Goal: Task Accomplishment & Management: Manage account settings

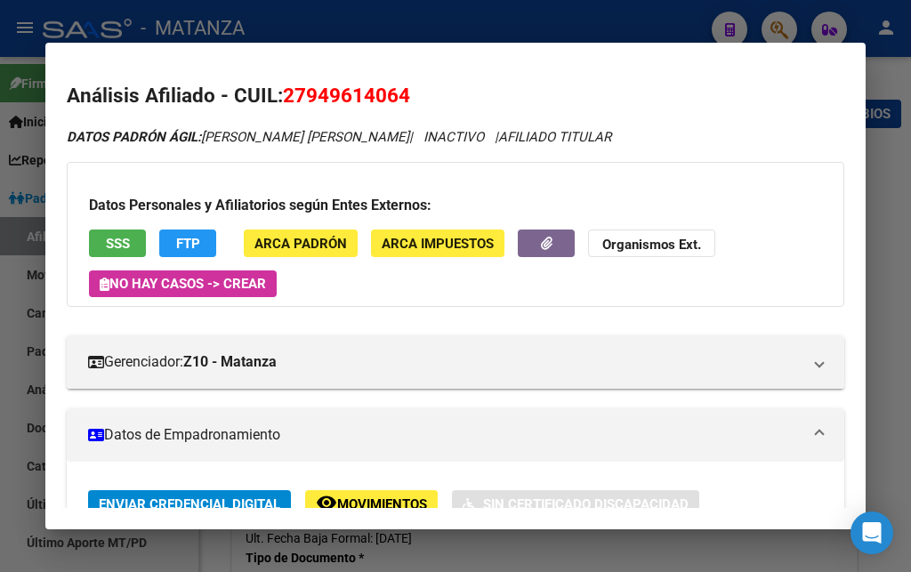
scroll to position [1905, 0]
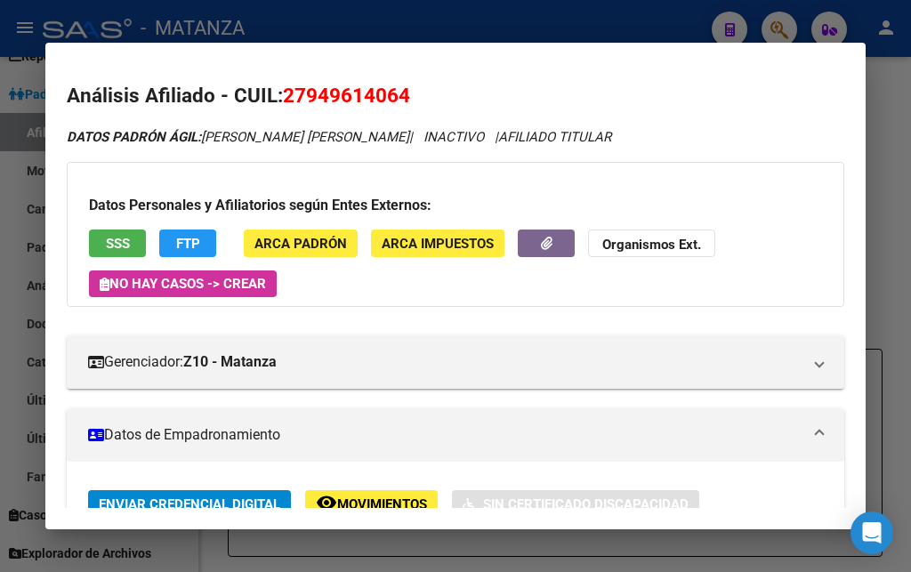
click at [502, 13] on div at bounding box center [455, 286] width 911 height 572
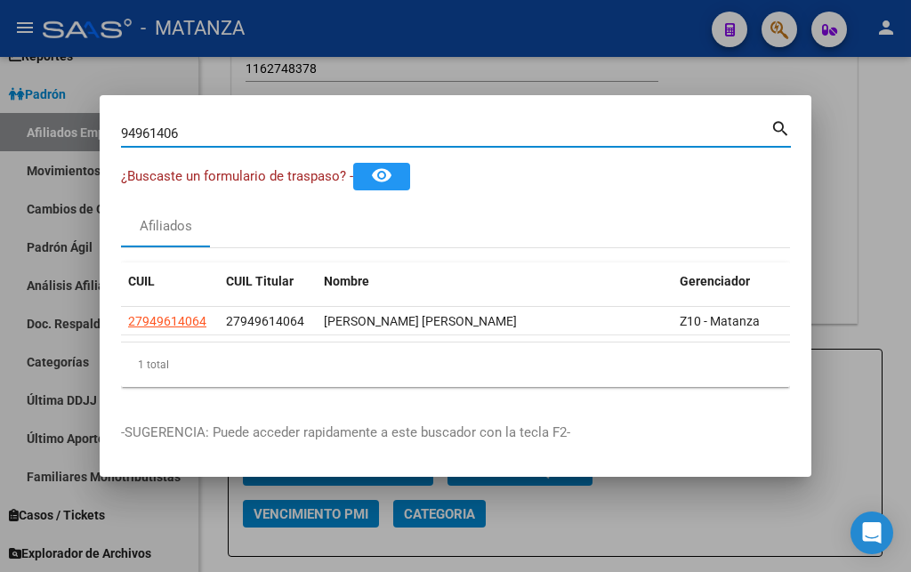
drag, startPoint x: 203, startPoint y: 123, endPoint x: 64, endPoint y: 123, distance: 138.8
click at [121, 125] on input "94961406" at bounding box center [445, 133] width 649 height 16
type input "29724409"
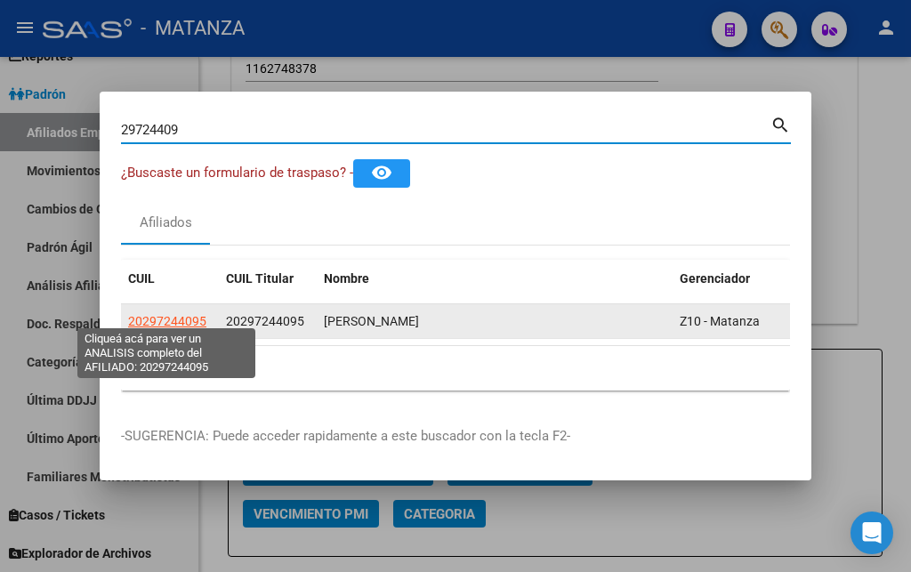
click at [148, 315] on span "20297244095" at bounding box center [167, 321] width 78 height 14
type textarea "20297244095"
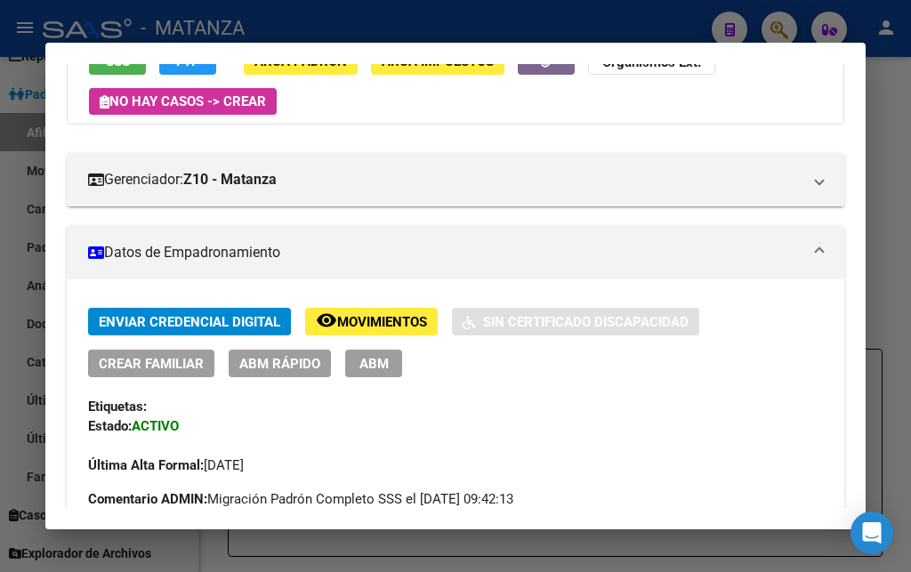
scroll to position [192, 0]
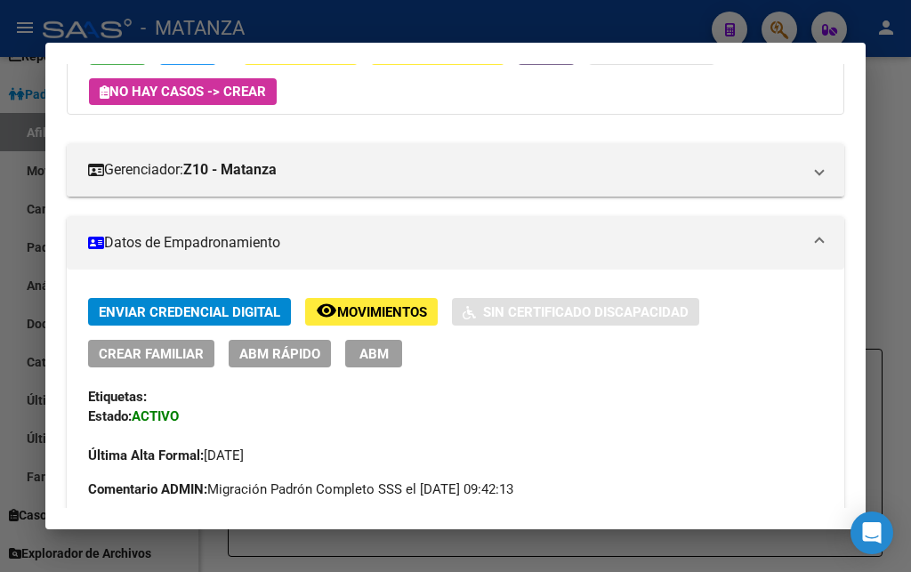
click at [447, 26] on div at bounding box center [455, 286] width 911 height 572
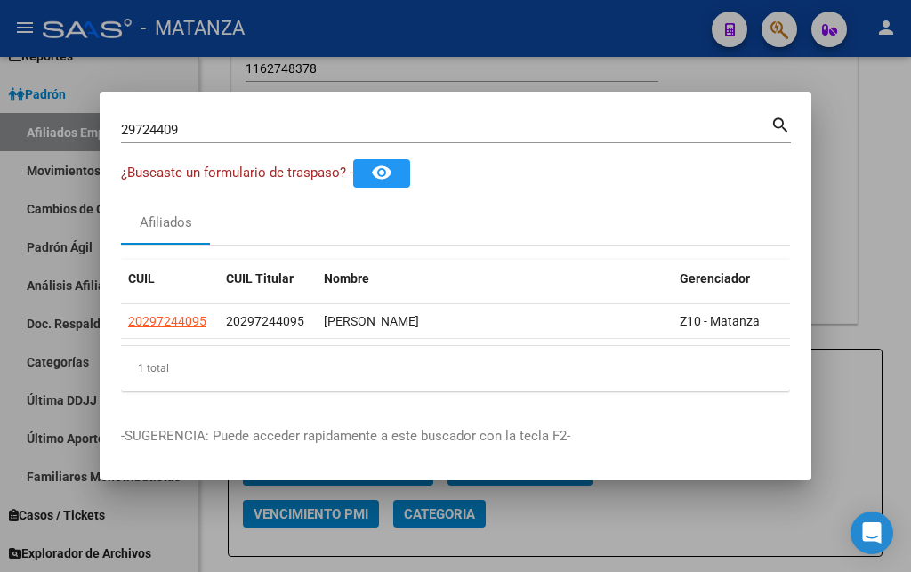
drag, startPoint x: 194, startPoint y: 111, endPoint x: 186, endPoint y: 116, distance: 9.2
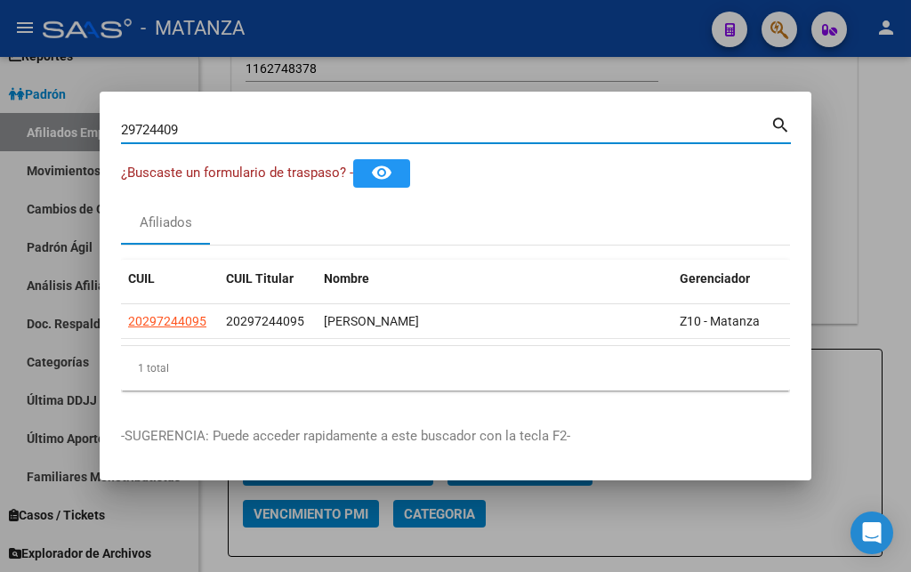
drag, startPoint x: 186, startPoint y: 119, endPoint x: 2, endPoint y: 141, distance: 185.4
click at [121, 138] on input "29724409" at bounding box center [445, 130] width 649 height 16
type input "27966425"
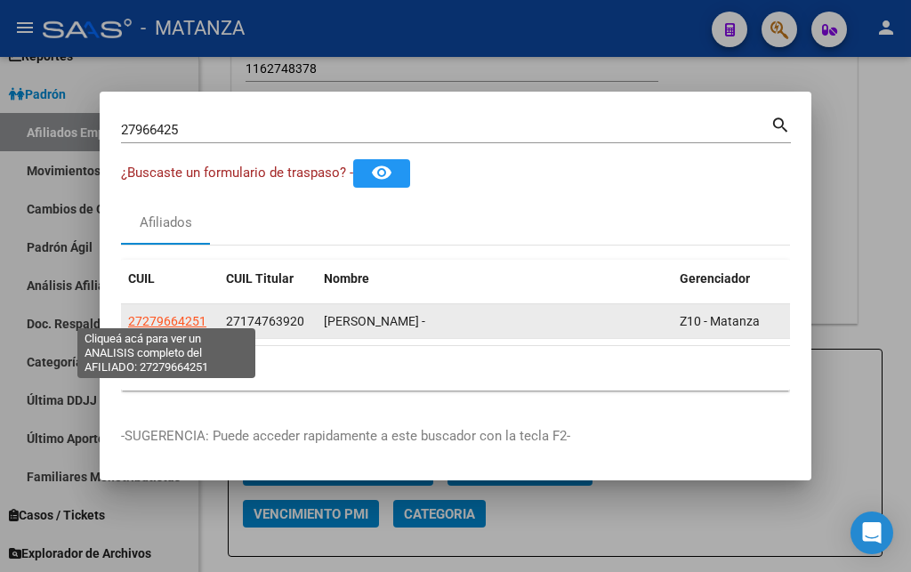
click at [168, 316] on span "27279664251" at bounding box center [167, 321] width 78 height 14
type textarea "27279664251"
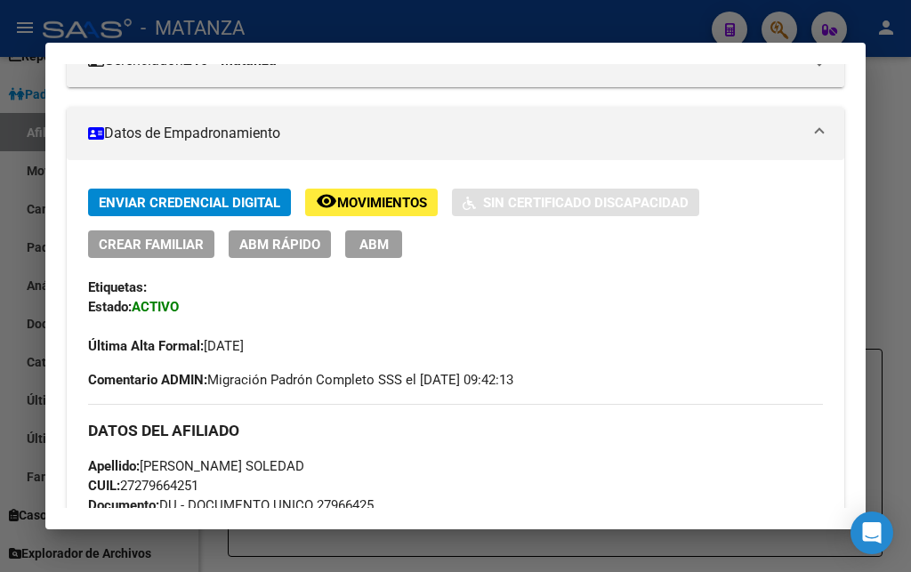
scroll to position [288, 0]
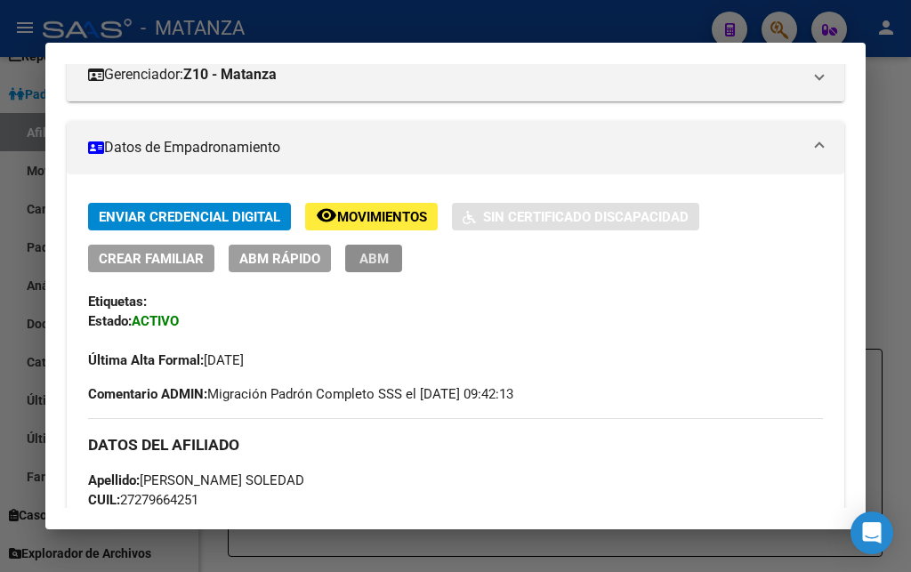
click at [374, 257] on span "ABM" at bounding box center [373, 259] width 29 height 16
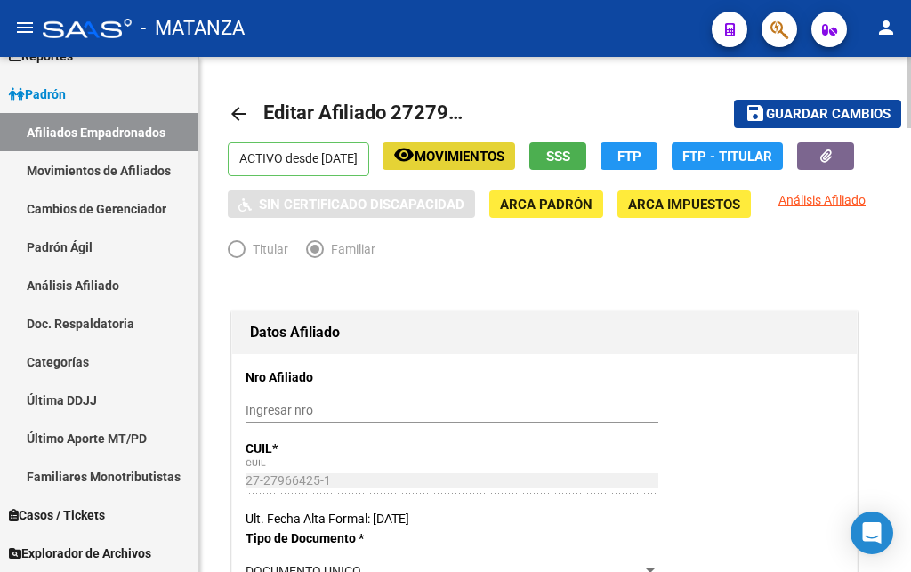
click at [479, 156] on span "Movimientos" at bounding box center [459, 157] width 90 height 16
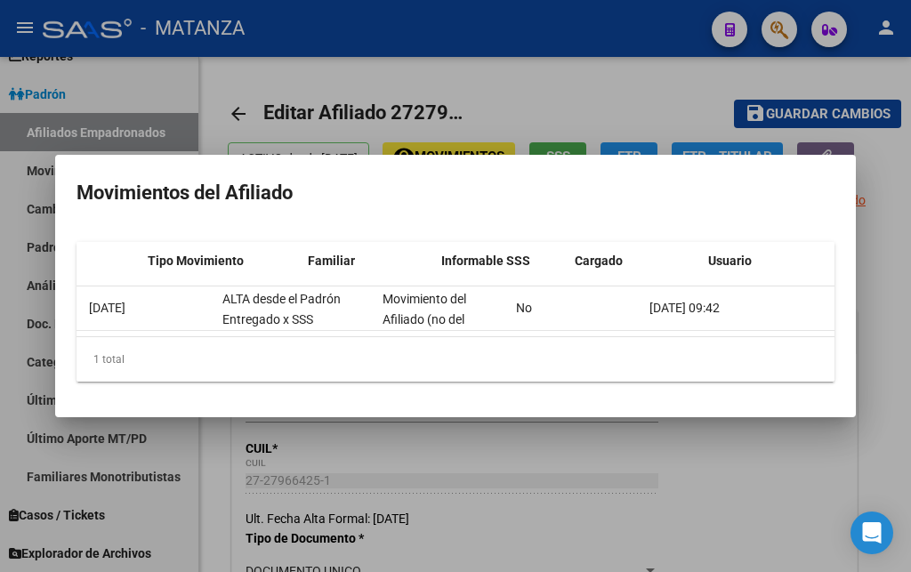
scroll to position [0, 381]
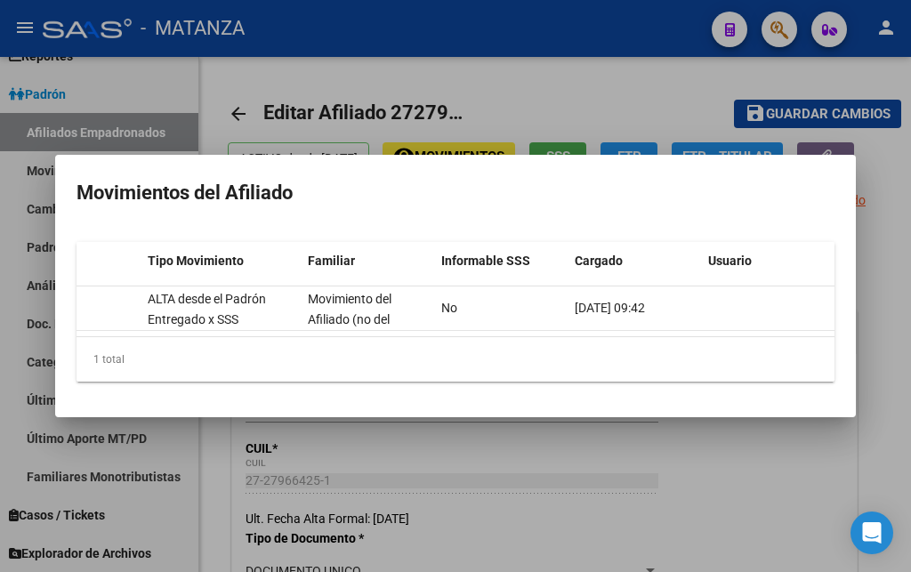
click at [571, 100] on div at bounding box center [455, 286] width 911 height 572
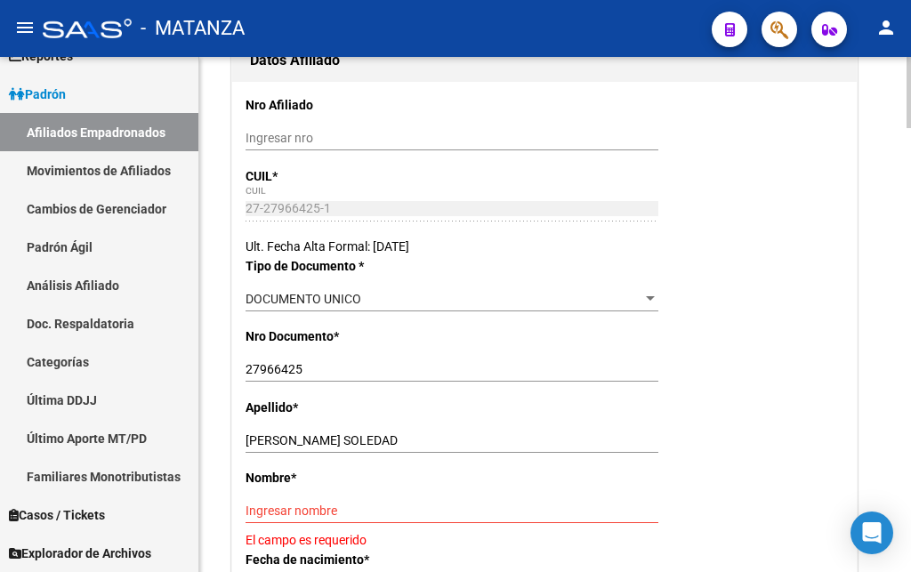
scroll to position [363, 0]
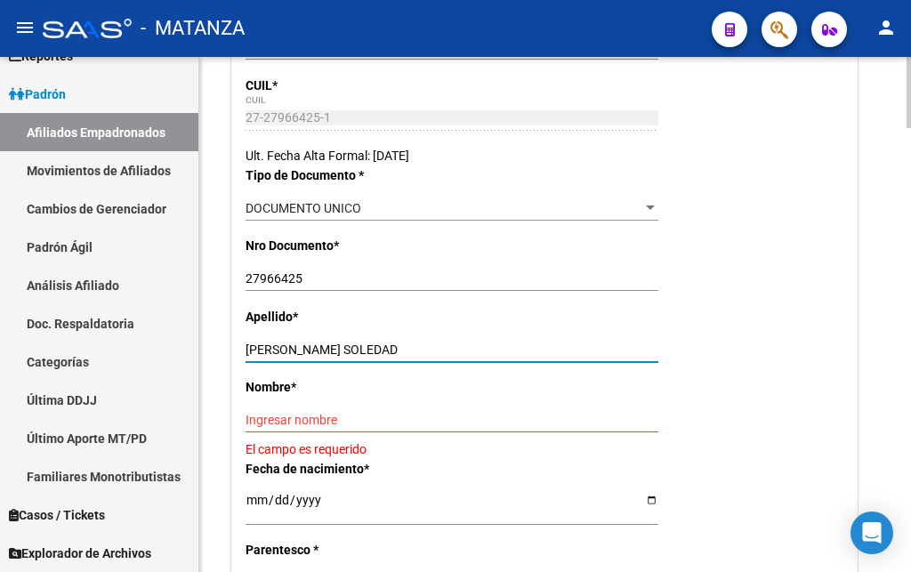
drag, startPoint x: 309, startPoint y: 385, endPoint x: 454, endPoint y: 383, distance: 145.0
click at [454, 358] on input "[PERSON_NAME] SOLEDAD" at bounding box center [451, 349] width 413 height 15
type input "[PERSON_NAME]"
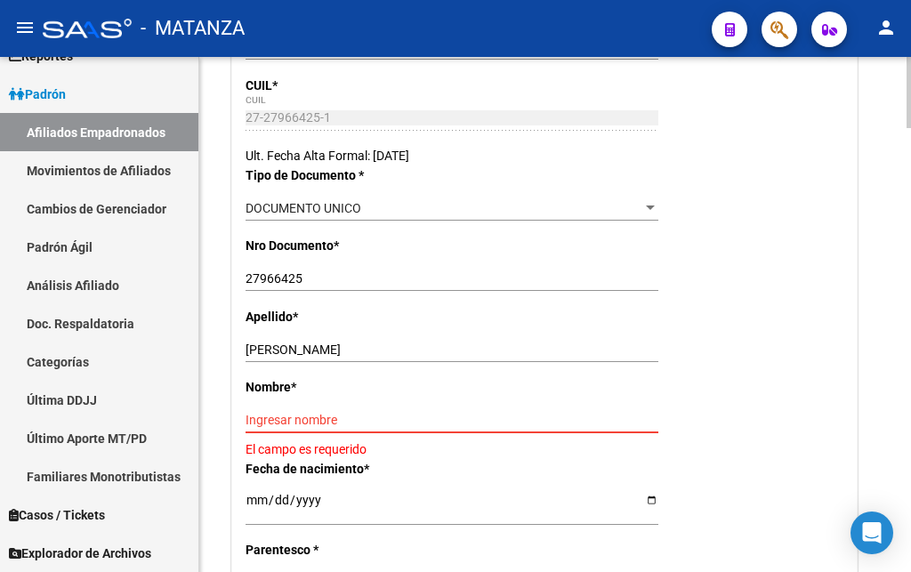
click at [253, 428] on input "Ingresar nombre" at bounding box center [451, 420] width 413 height 15
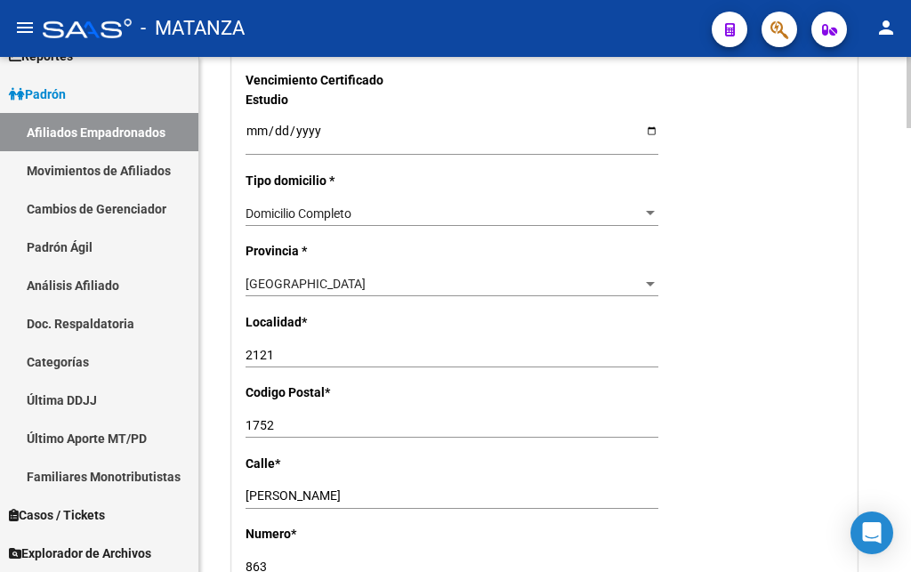
scroll to position [1179, 0]
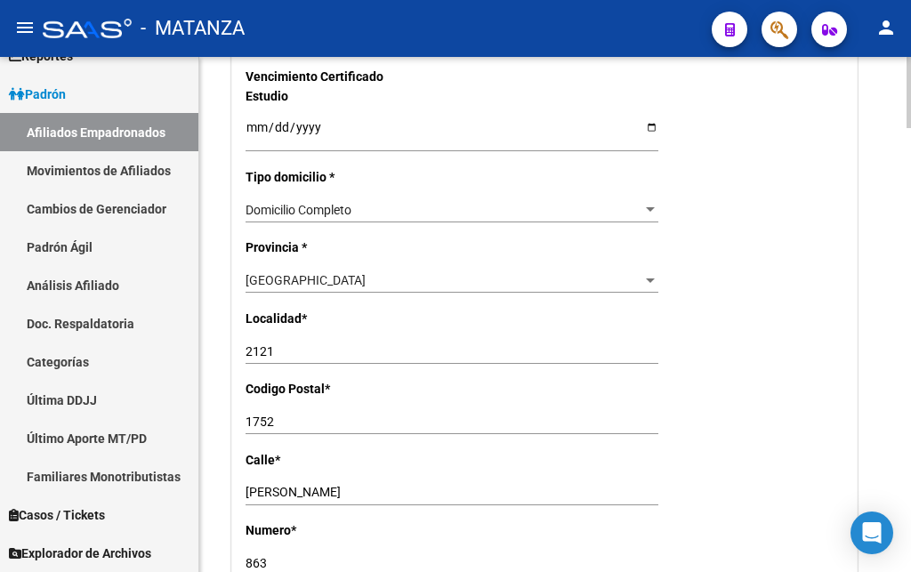
type input "[PERSON_NAME]"
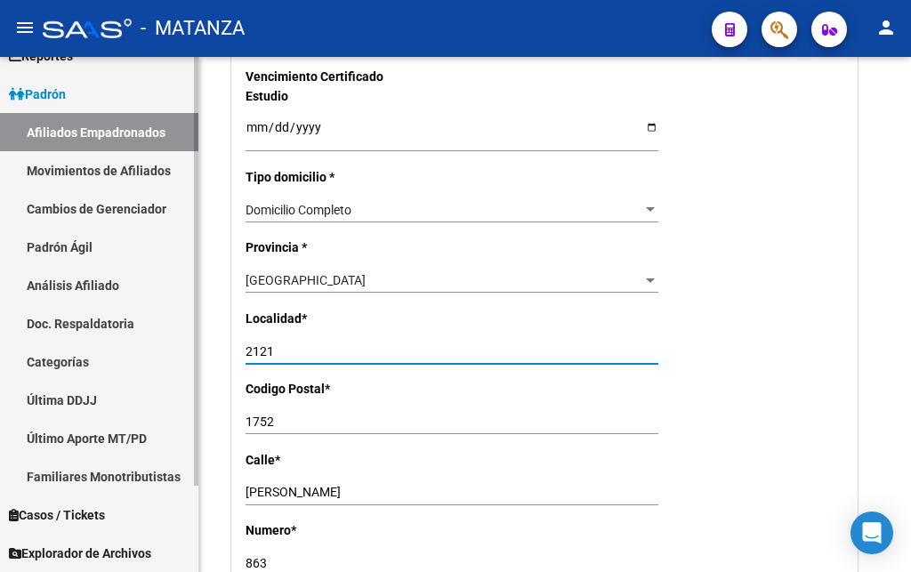
drag, startPoint x: 284, startPoint y: 342, endPoint x: 154, endPoint y: 338, distance: 129.9
click at [245, 344] on input "2121" at bounding box center [451, 351] width 413 height 15
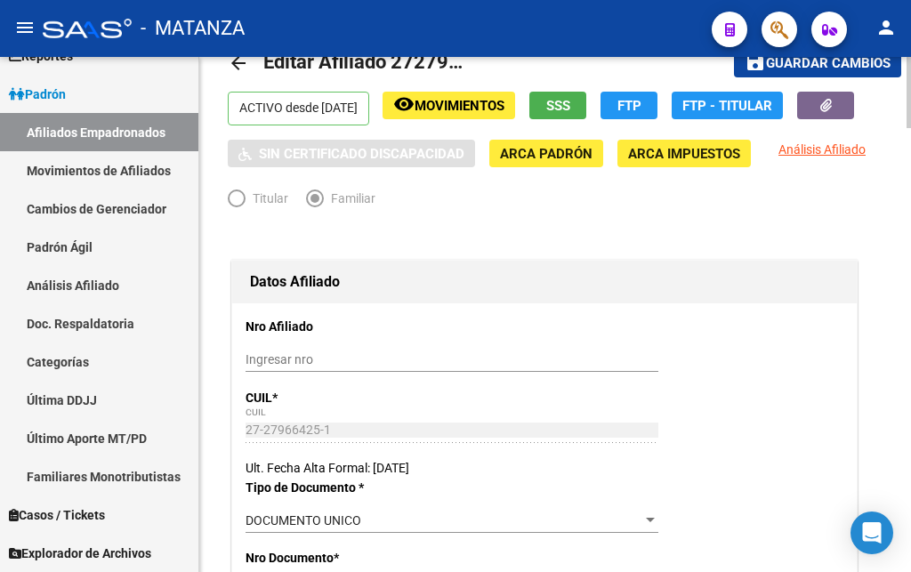
scroll to position [0, 0]
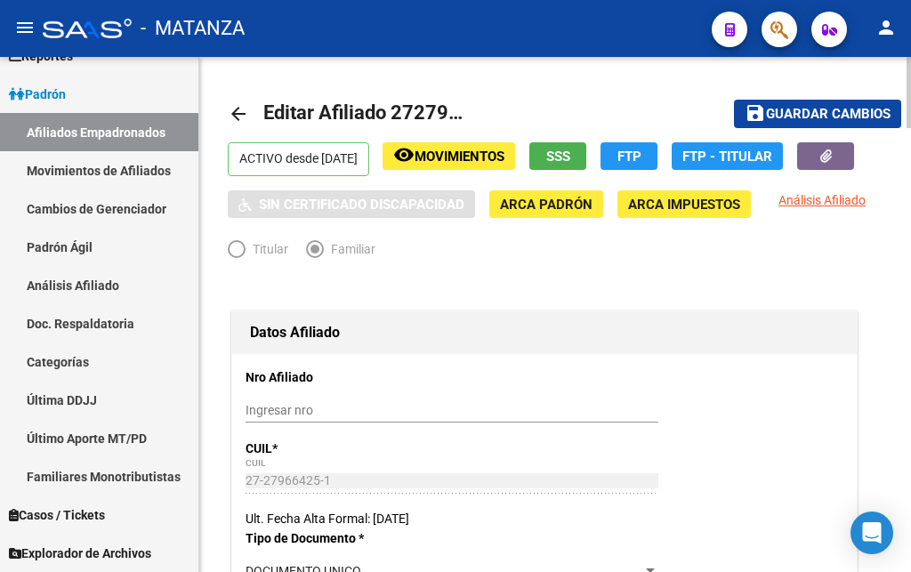
type input "L.DEL MIRADOR"
click at [785, 114] on span "Guardar cambios" at bounding box center [828, 115] width 125 height 16
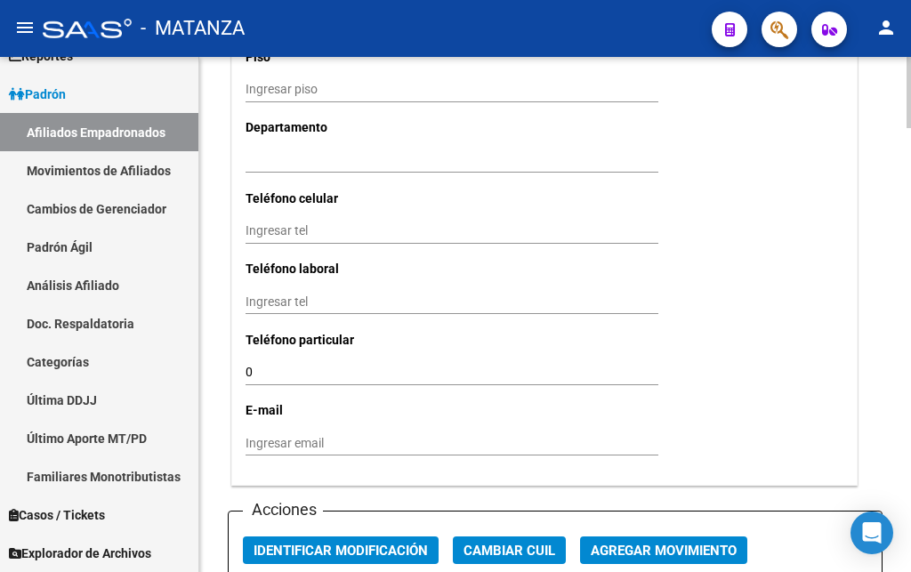
scroll to position [2177, 0]
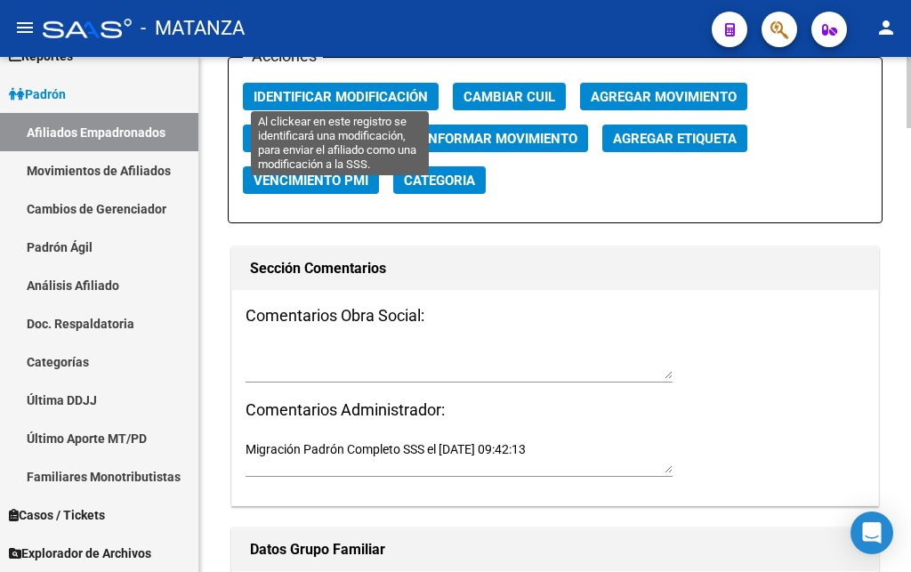
click at [349, 89] on span "Identificar Modificación" at bounding box center [340, 97] width 174 height 16
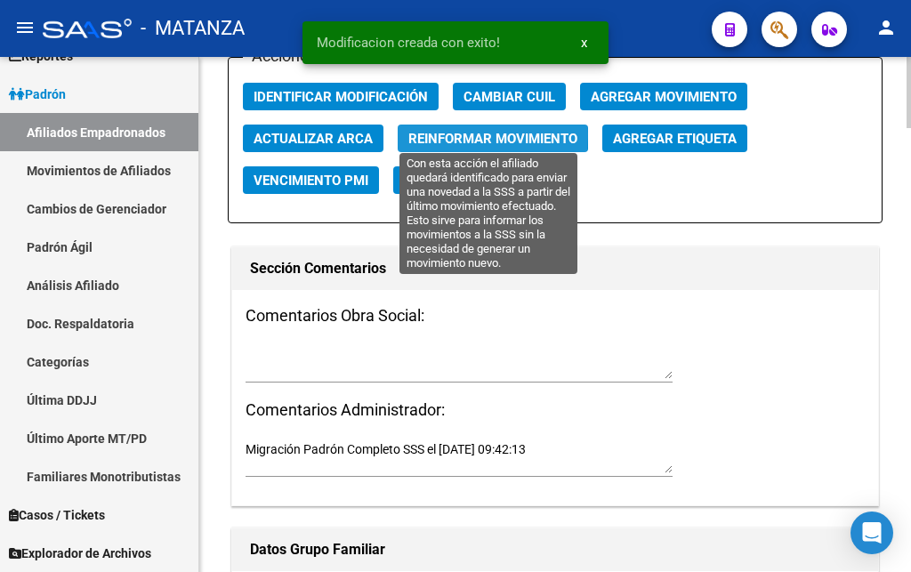
click at [441, 131] on span "Reinformar Movimiento" at bounding box center [492, 139] width 169 height 16
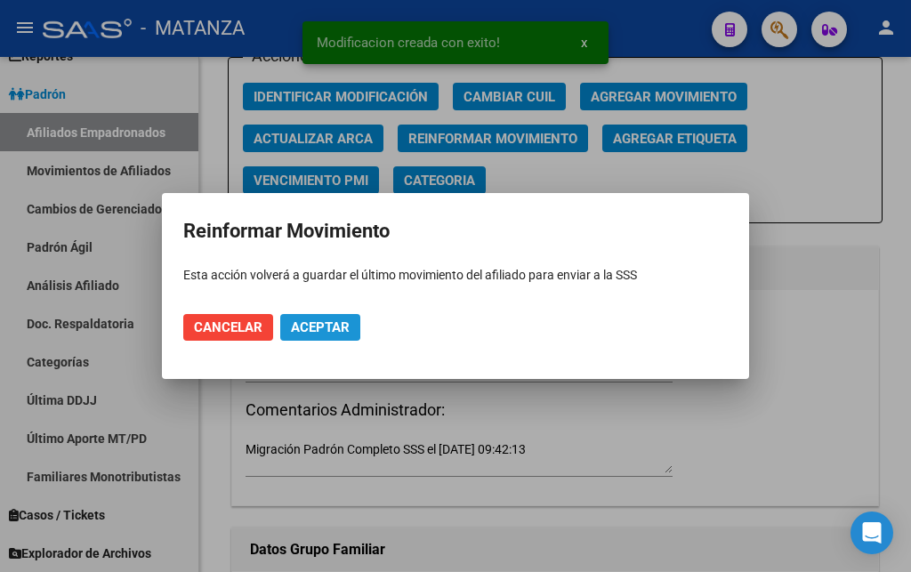
click at [308, 323] on span "Aceptar" at bounding box center [320, 327] width 59 height 16
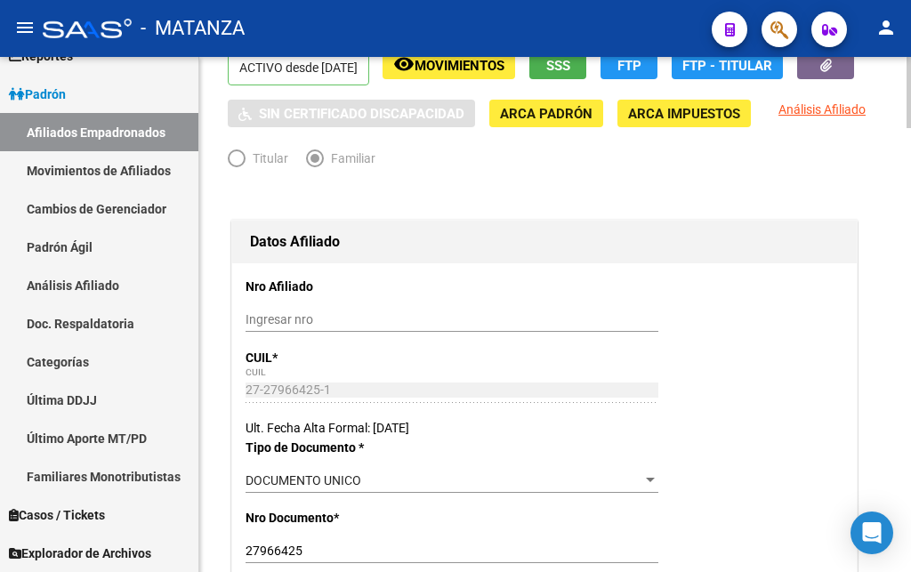
scroll to position [0, 0]
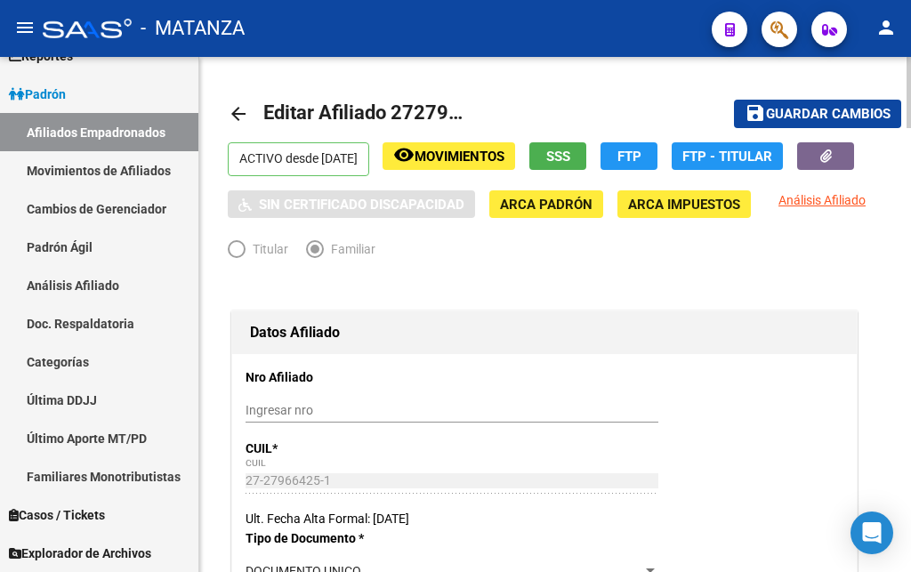
click at [570, 157] on span "SSS" at bounding box center [558, 157] width 24 height 16
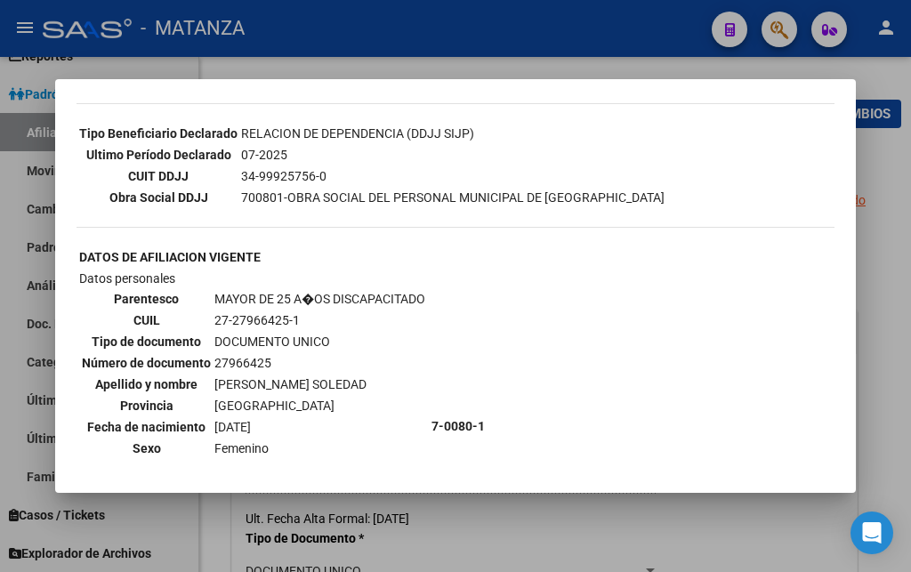
scroll to position [480, 0]
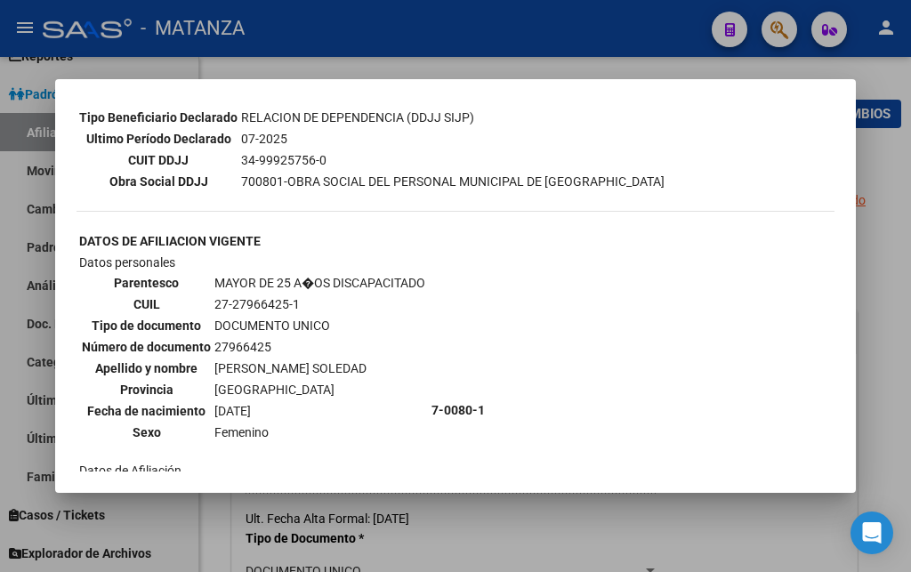
click at [611, 33] on div at bounding box center [455, 286] width 911 height 572
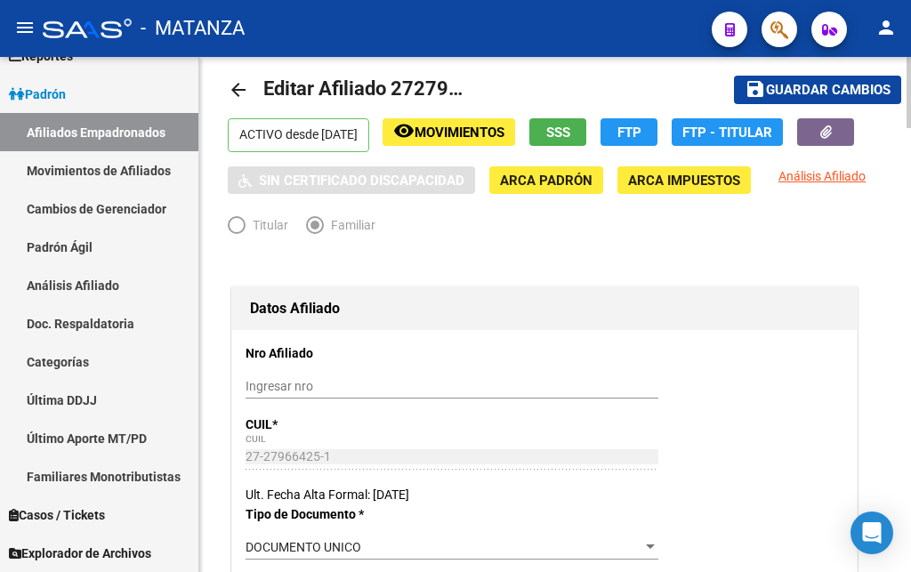
scroll to position [0, 0]
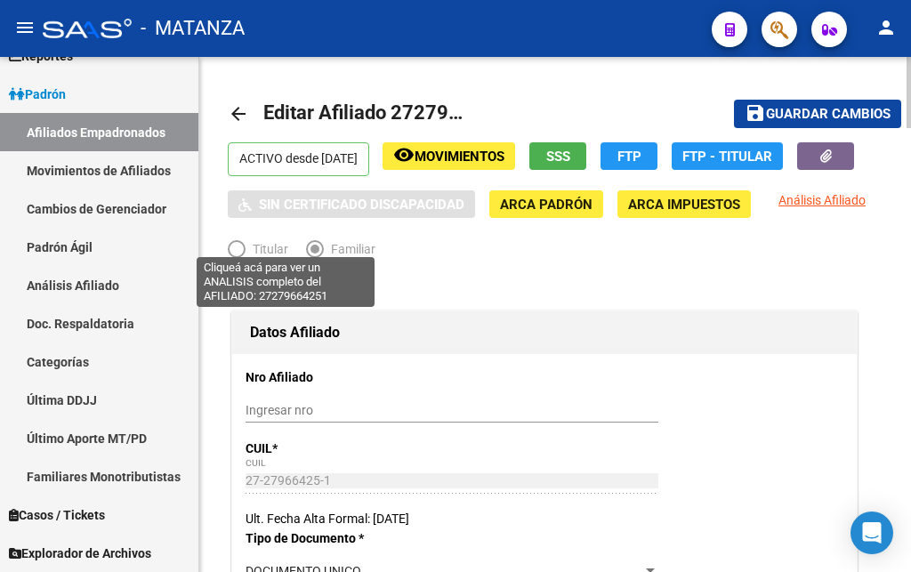
click at [778, 207] on span "Análisis Afiliado" at bounding box center [821, 200] width 87 height 14
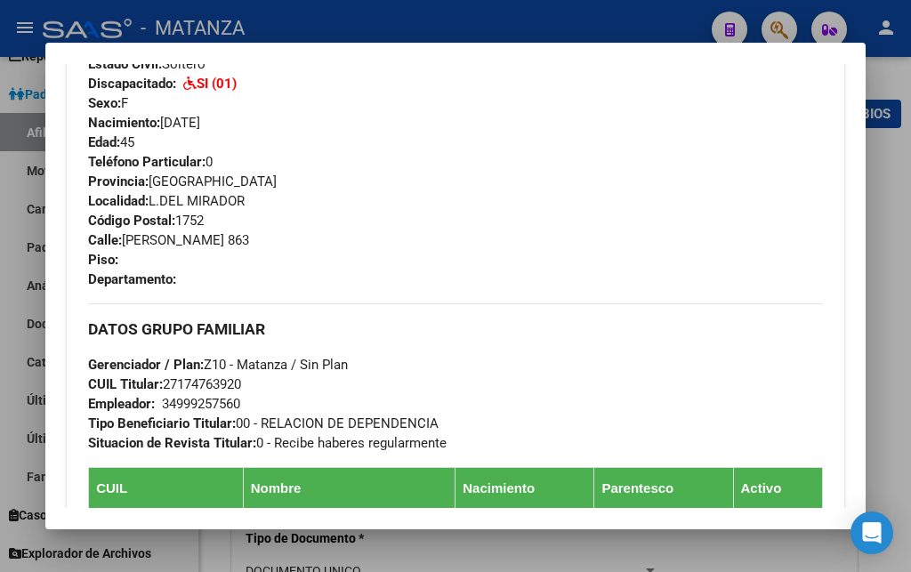
scroll to position [961, 0]
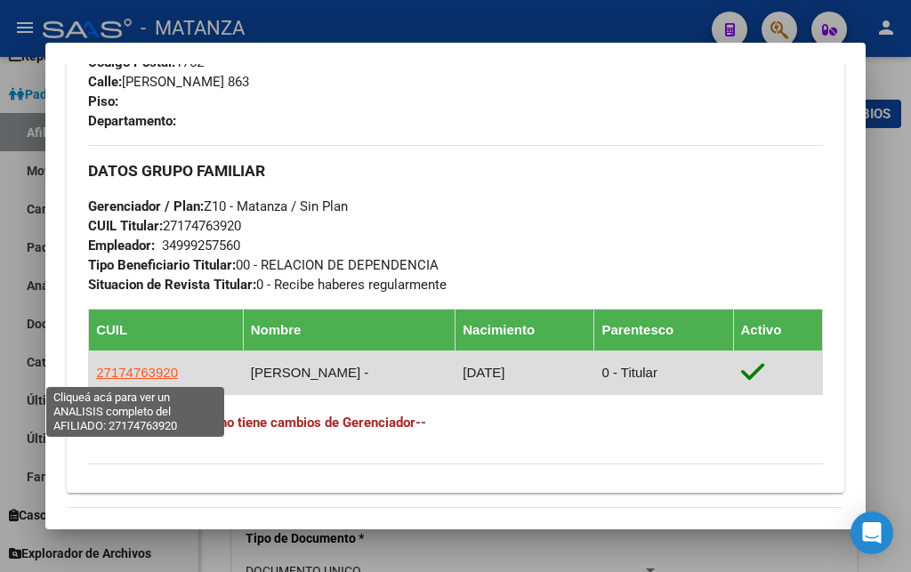
click at [129, 373] on span "27174763920" at bounding box center [137, 372] width 82 height 15
type textarea "27174763920"
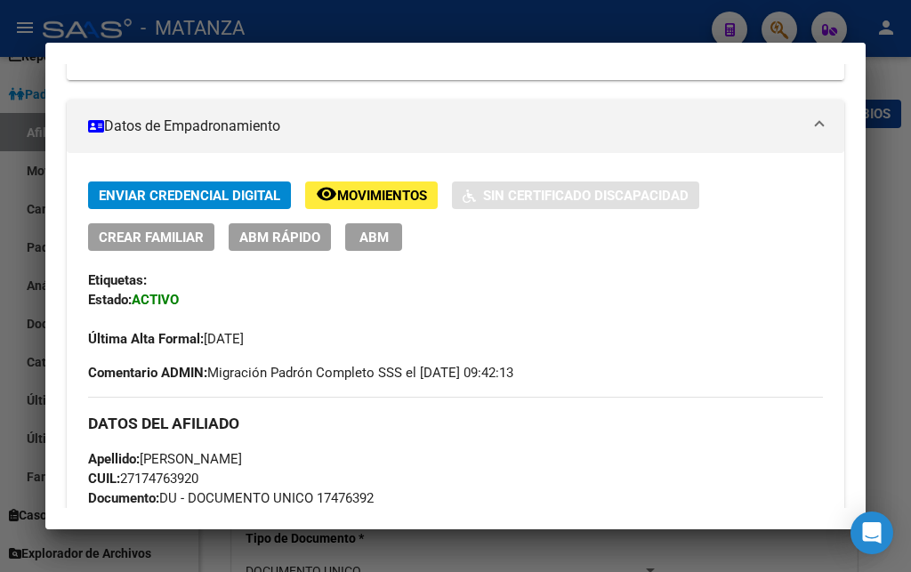
scroll to position [384, 0]
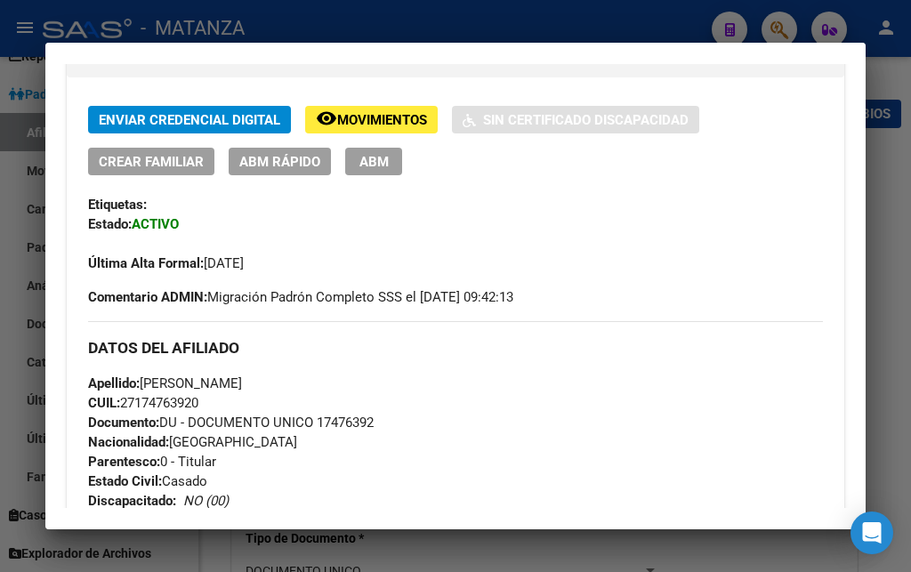
click at [382, 165] on span "ABM" at bounding box center [373, 162] width 29 height 16
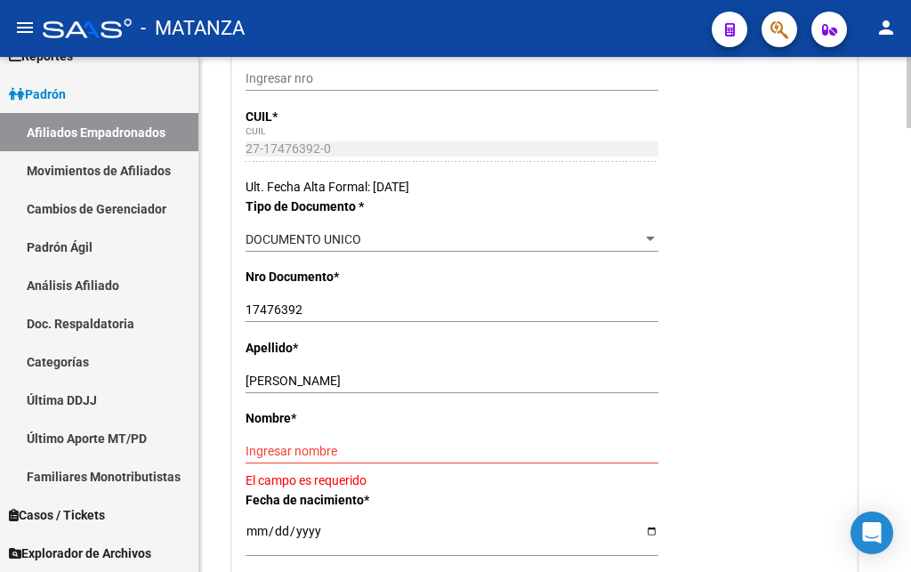
scroll to position [363, 0]
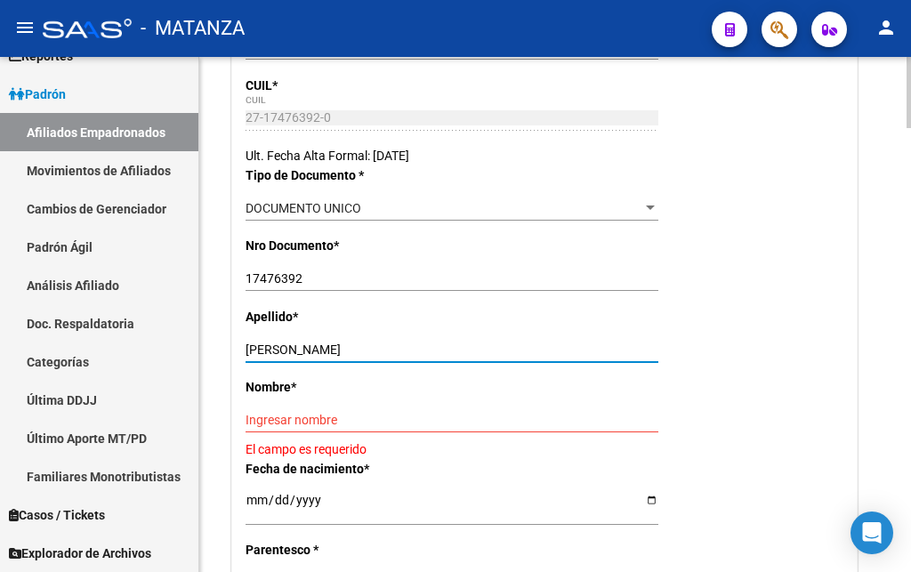
drag, startPoint x: 310, startPoint y: 348, endPoint x: 412, endPoint y: 343, distance: 101.5
click at [412, 343] on input "[PERSON_NAME]" at bounding box center [451, 349] width 413 height 15
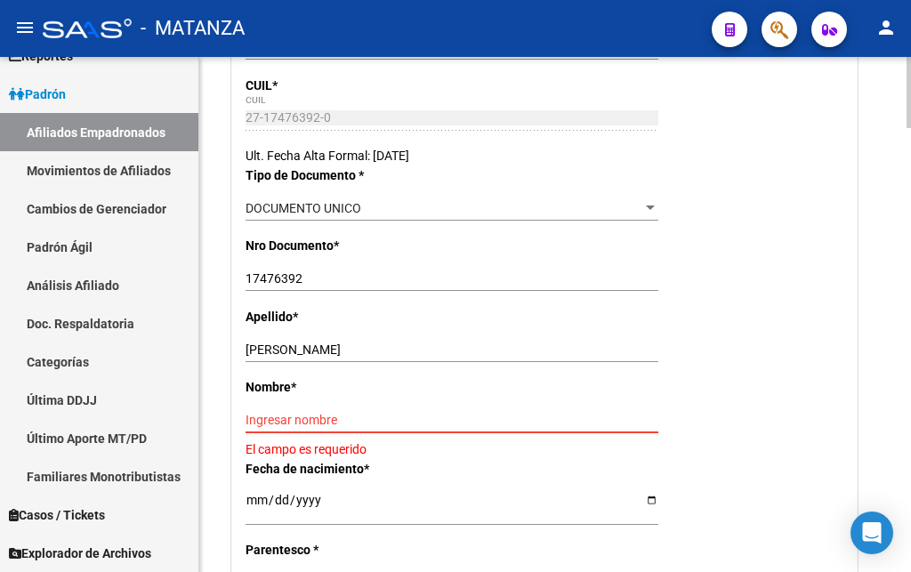
paste input "[PERSON_NAME]"
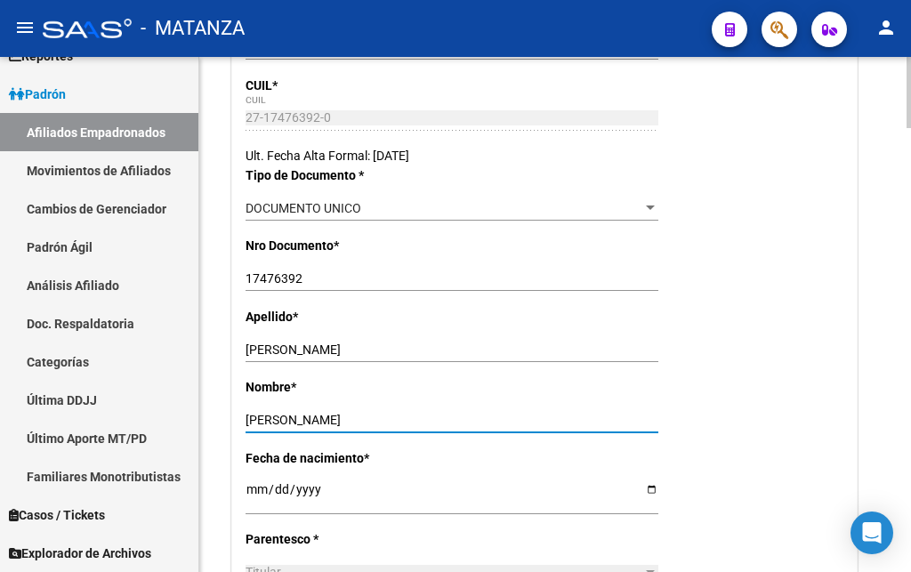
type input "[PERSON_NAME]"
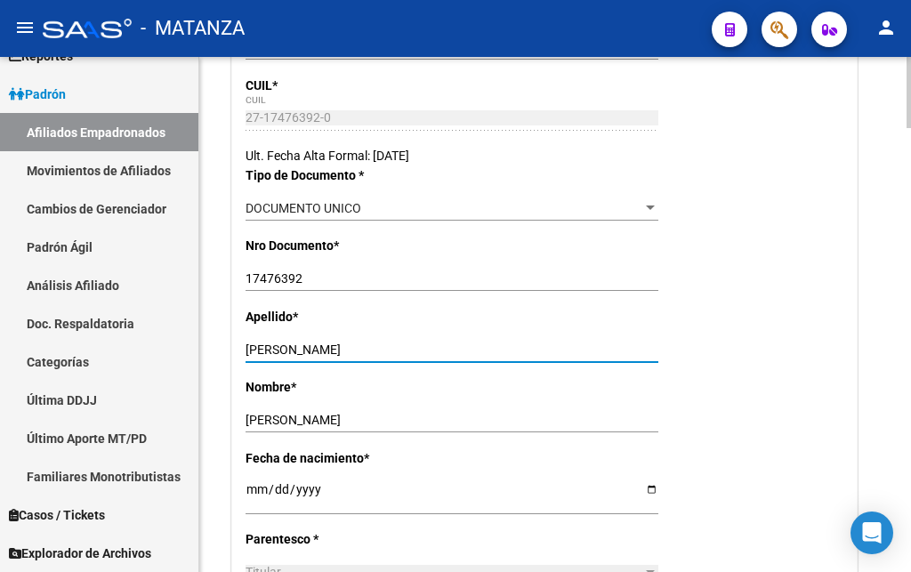
drag, startPoint x: 311, startPoint y: 346, endPoint x: 427, endPoint y: 343, distance: 115.7
click at [427, 343] on input "[PERSON_NAME]" at bounding box center [451, 349] width 413 height 15
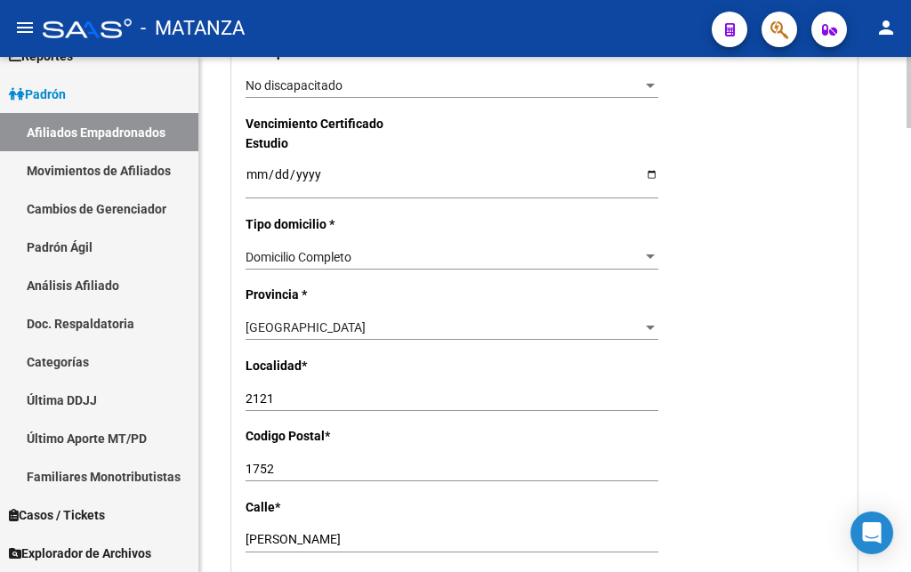
scroll to position [1179, 0]
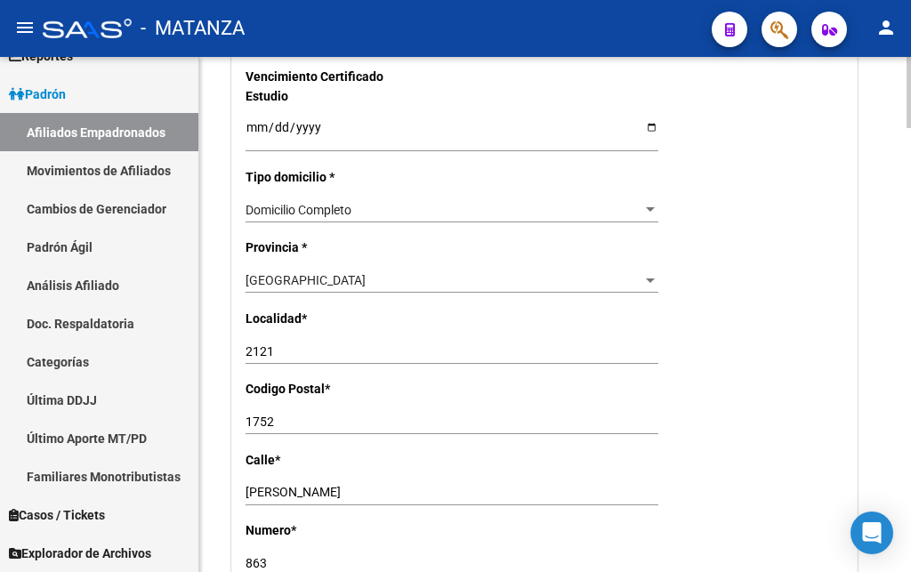
type input "[PERSON_NAME]"
drag, startPoint x: 283, startPoint y: 318, endPoint x: 208, endPoint y: 331, distance: 75.9
click at [245, 344] on input "2121" at bounding box center [451, 351] width 413 height 15
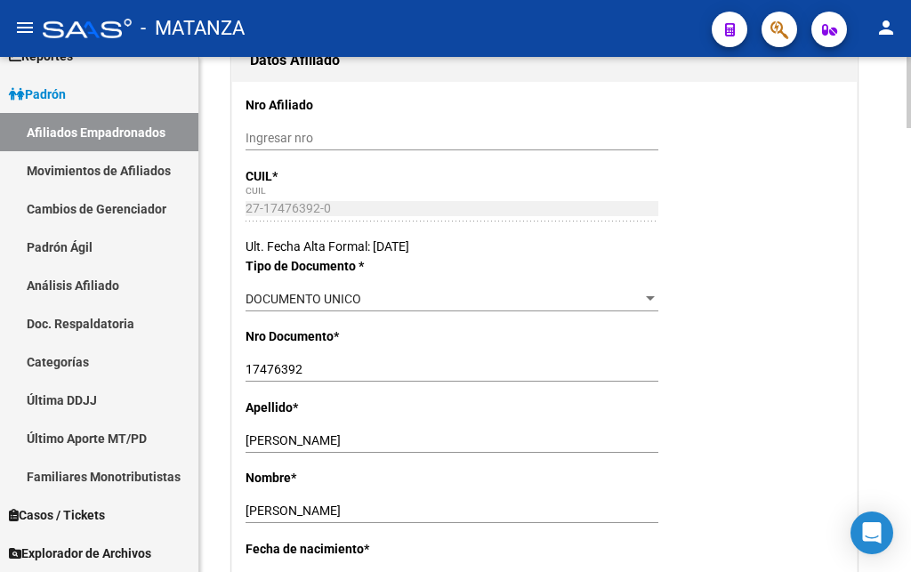
scroll to position [0, 0]
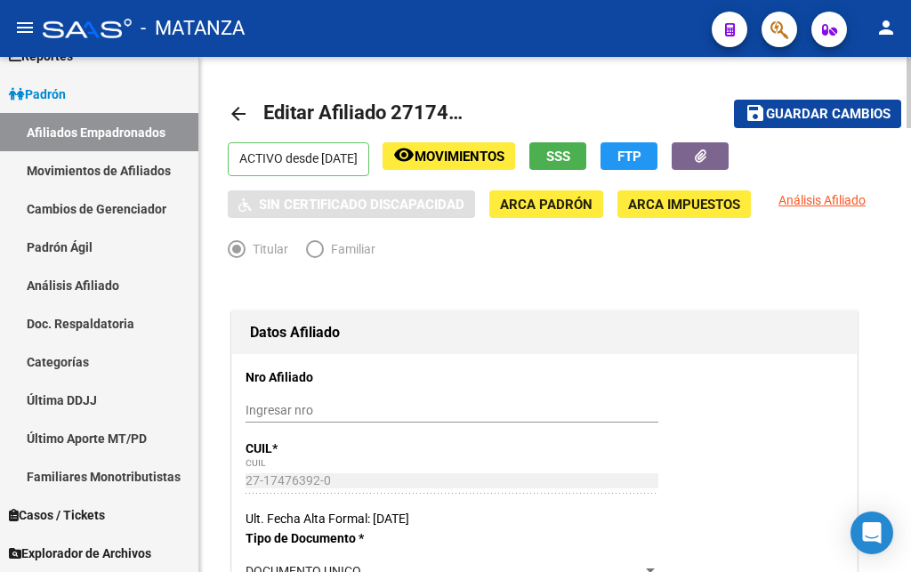
type input "L.DEL MIRADOR"
click at [804, 113] on span "Guardar cambios" at bounding box center [828, 115] width 125 height 16
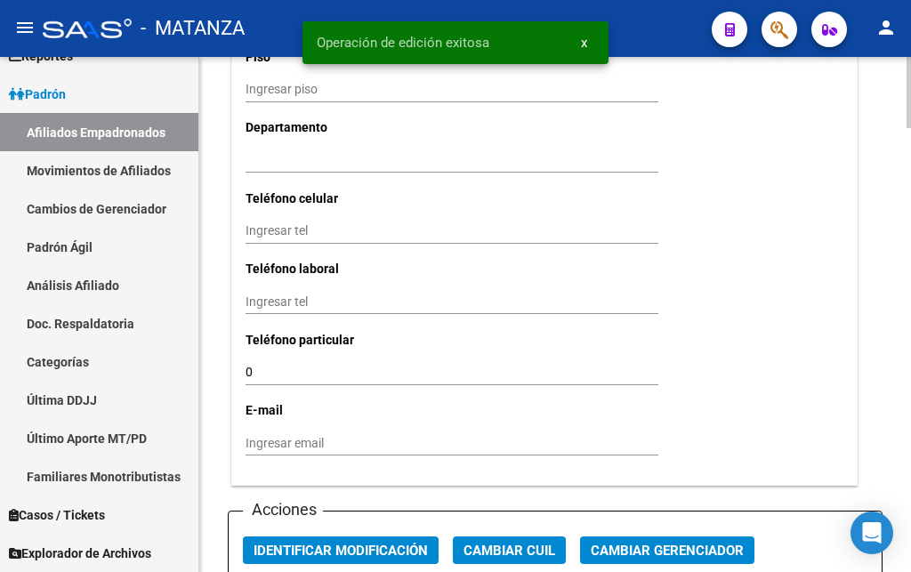
scroll to position [1996, 0]
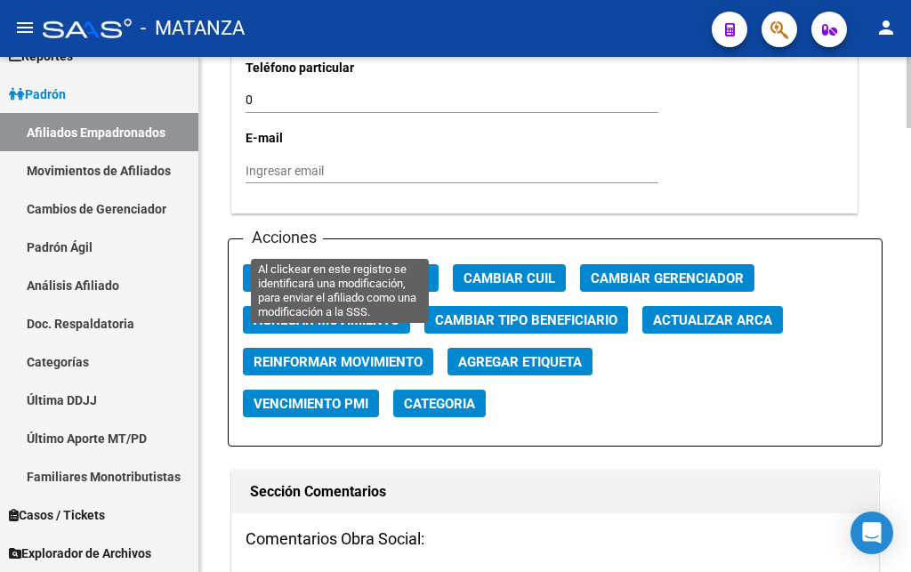
click at [341, 270] on span "Identificar Modificación" at bounding box center [340, 278] width 174 height 16
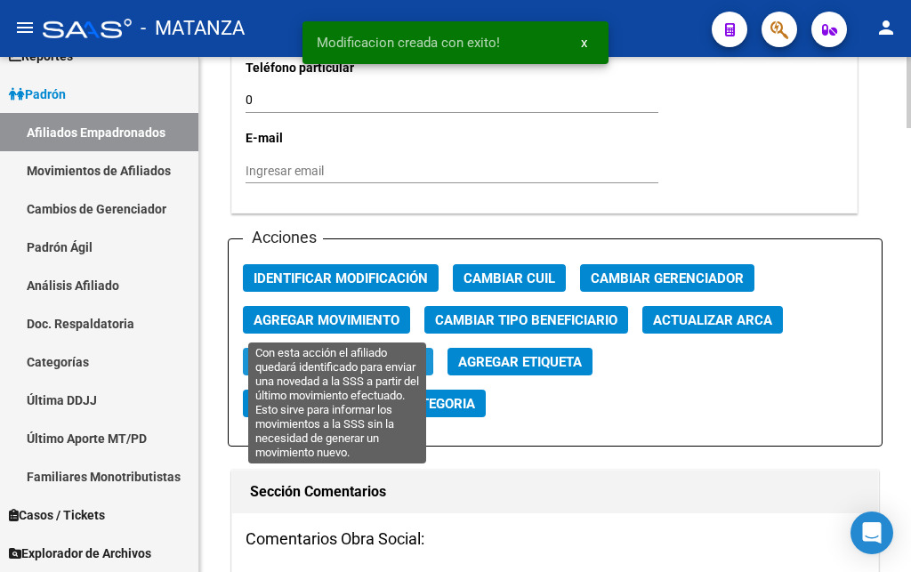
click at [328, 354] on span "Reinformar Movimiento" at bounding box center [337, 362] width 169 height 16
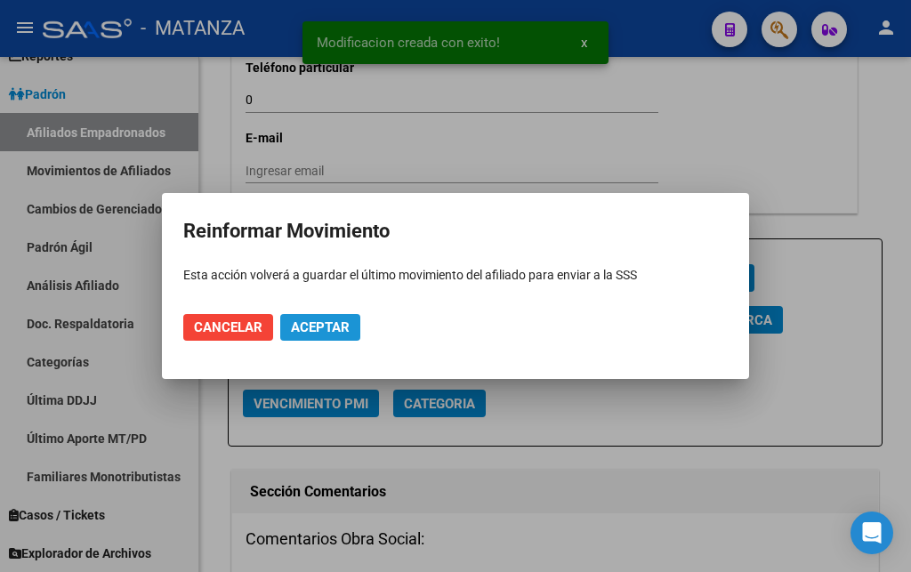
click at [321, 326] on span "Aceptar" at bounding box center [320, 327] width 59 height 16
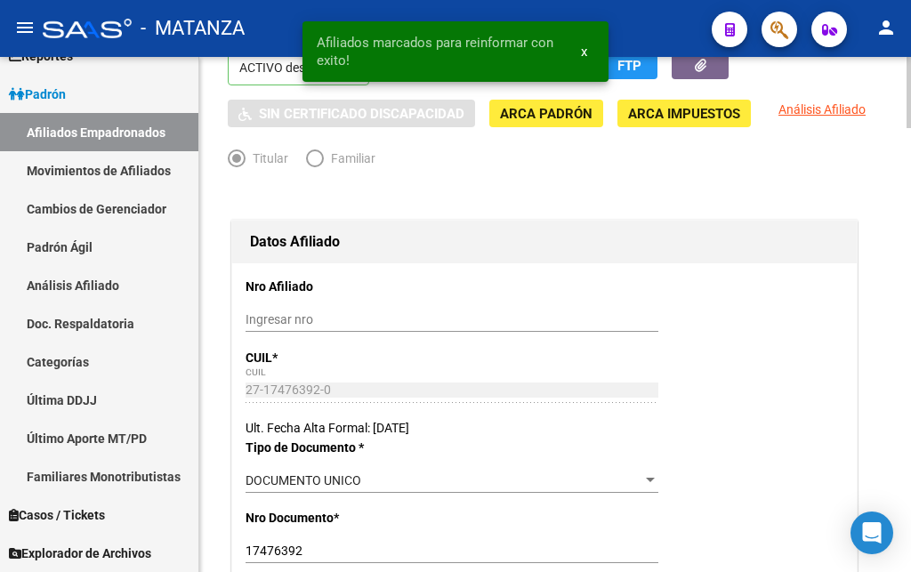
scroll to position [0, 0]
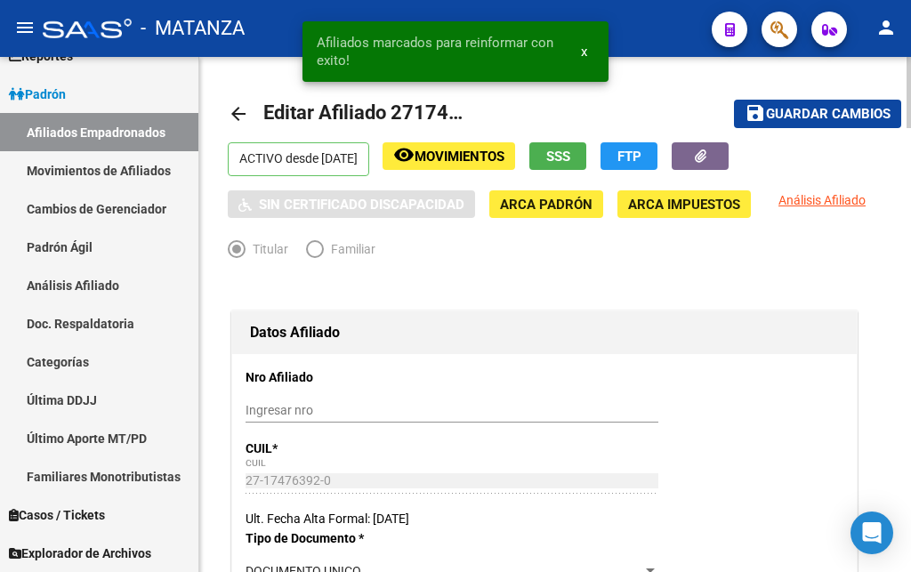
click at [504, 155] on span "Movimientos" at bounding box center [459, 157] width 90 height 16
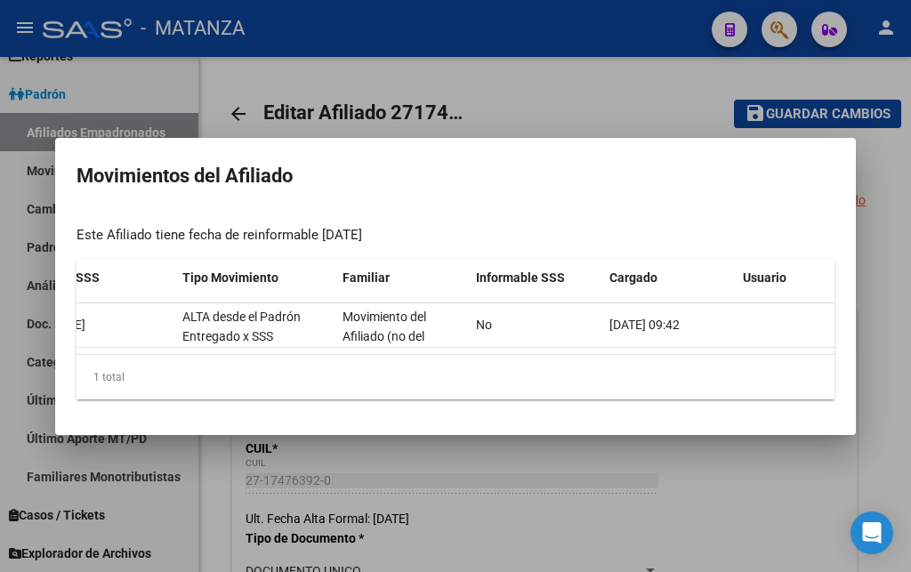
scroll to position [0, 381]
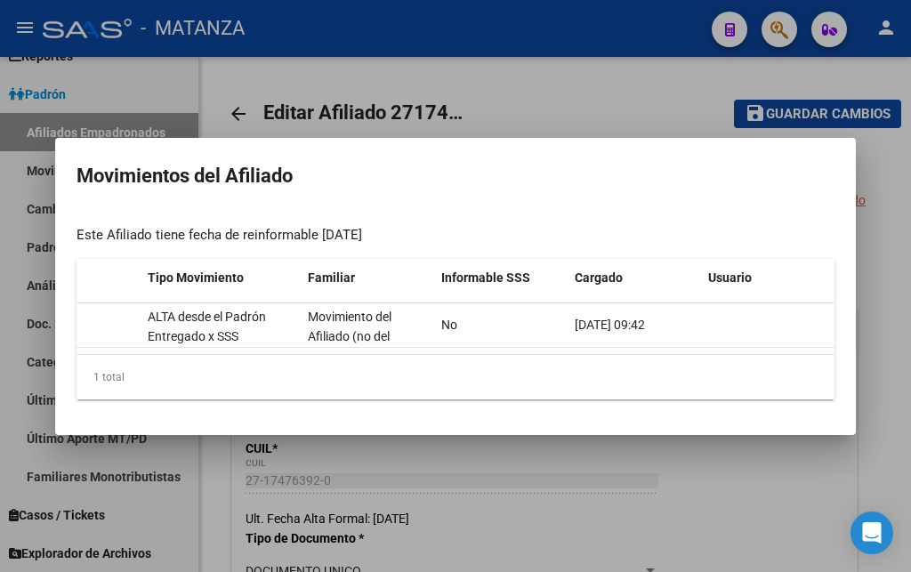
click at [535, 88] on div at bounding box center [455, 286] width 911 height 572
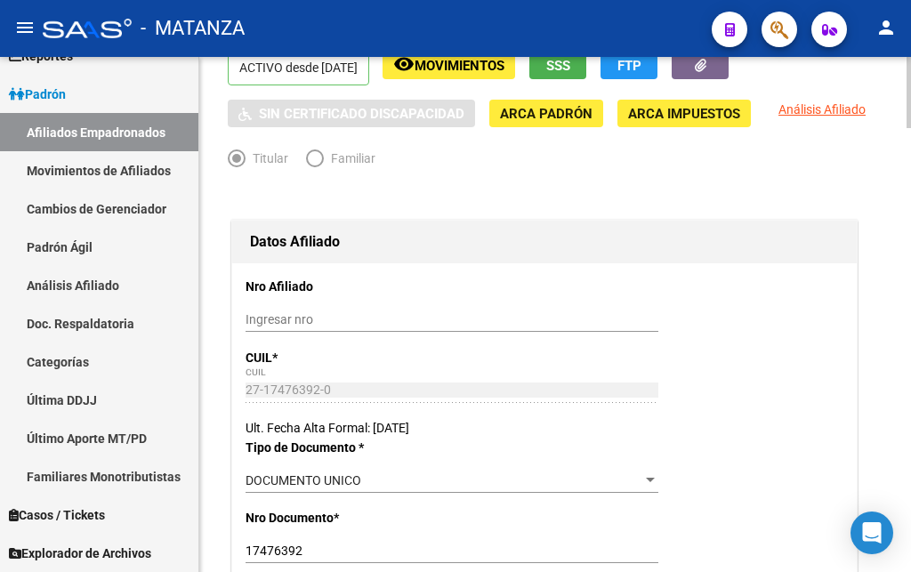
scroll to position [181, 0]
